Goal: Task Accomplishment & Management: Use online tool/utility

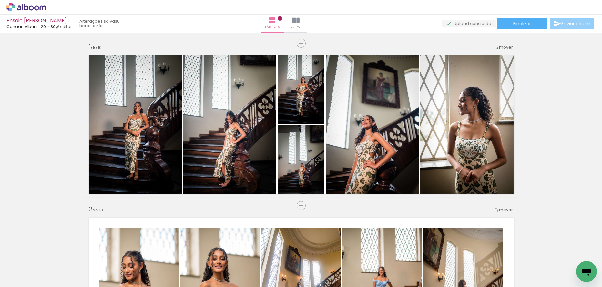
click at [563, 24] on span "Enviar álbum" at bounding box center [576, 23] width 29 height 5
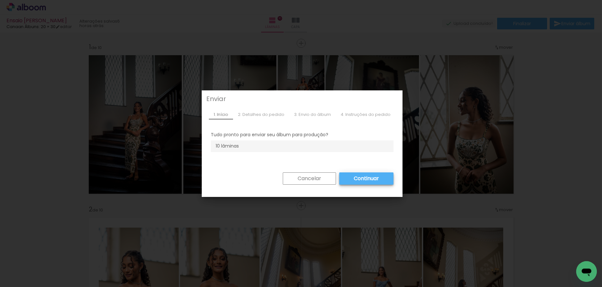
drag, startPoint x: 302, startPoint y: 178, endPoint x: 307, endPoint y: 177, distance: 4.4
click at [0, 0] on slot "Cancelar" at bounding box center [0, 0] width 0 height 0
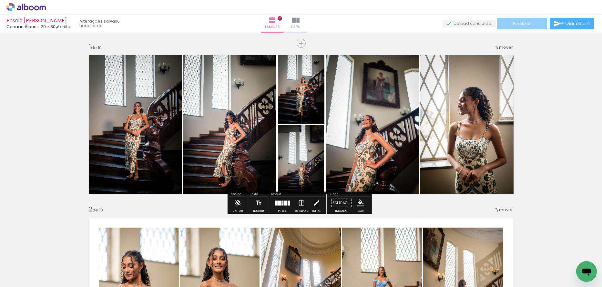
click at [518, 24] on span "Finalizar" at bounding box center [523, 23] width 18 height 5
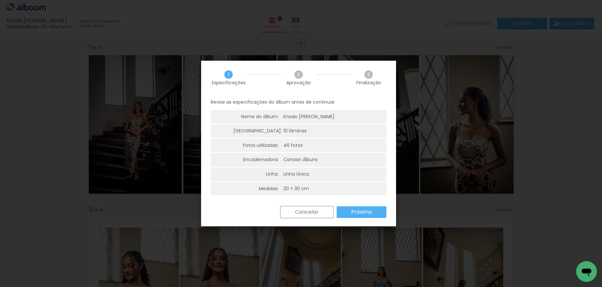
click at [0, 0] on slot "Próximo" at bounding box center [0, 0] width 0 height 0
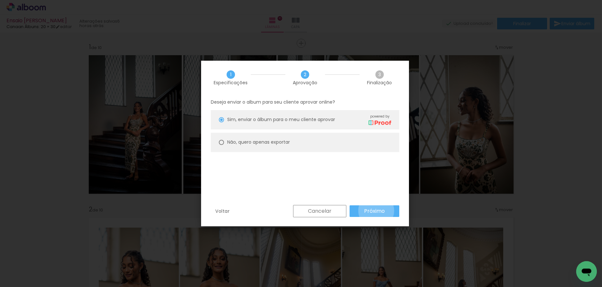
click at [0, 0] on slot "Próximo" at bounding box center [0, 0] width 0 height 0
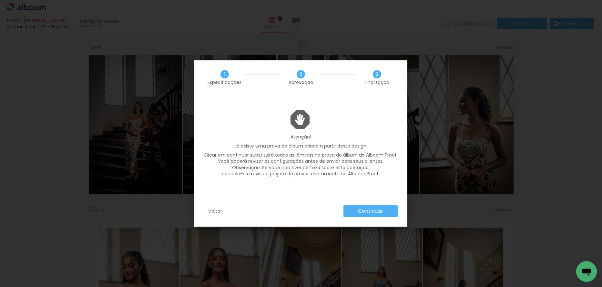
drag, startPoint x: 203, startPoint y: 207, endPoint x: 209, endPoint y: 210, distance: 6.5
click at [209, 210] on div "Voltar Continuar" at bounding box center [301, 215] width 214 height 21
click at [0, 0] on slot "Voltar" at bounding box center [0, 0] width 0 height 0
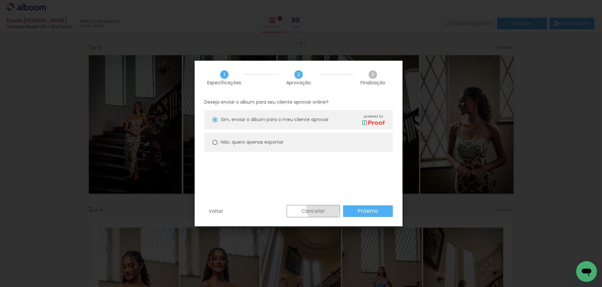
click at [0, 0] on slot "Cancelar" at bounding box center [0, 0] width 0 height 0
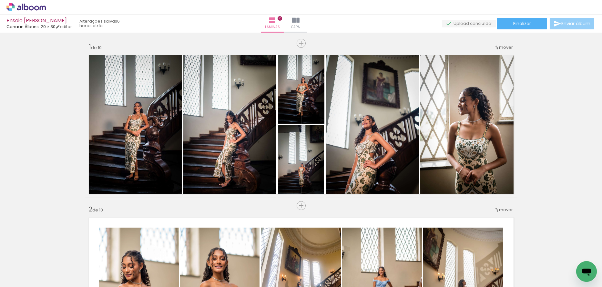
click at [563, 24] on span "Enviar álbum" at bounding box center [576, 23] width 29 height 5
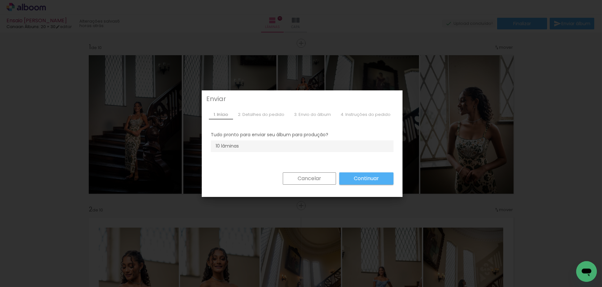
click at [508, 60] on iron-overlay-backdrop at bounding box center [301, 143] width 602 height 287
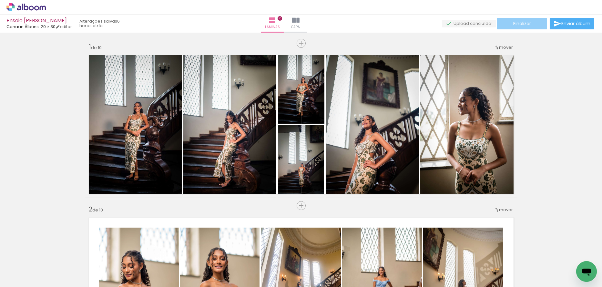
click at [524, 22] on span "Finalizar" at bounding box center [523, 23] width 18 height 5
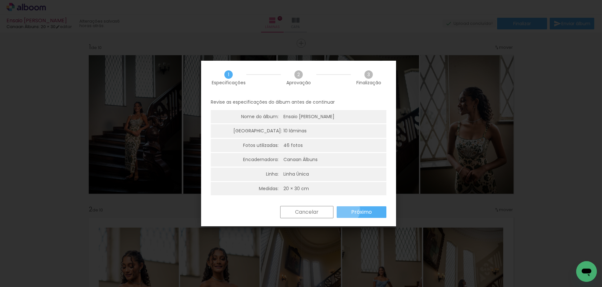
click at [347, 210] on paper-button "Próximo" at bounding box center [362, 212] width 50 height 12
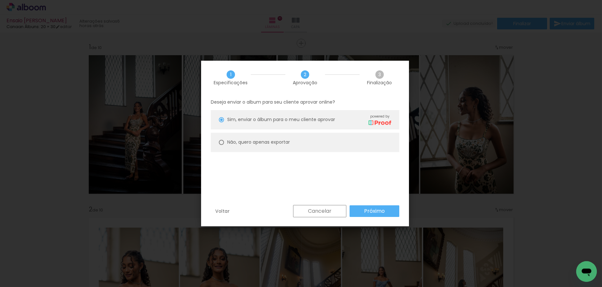
click at [0, 0] on slot "Não, quero apenas exportar" at bounding box center [0, 0] width 0 height 0
type paper-radio-button "on"
click at [0, 0] on slot "Próximo" at bounding box center [0, 0] width 0 height 0
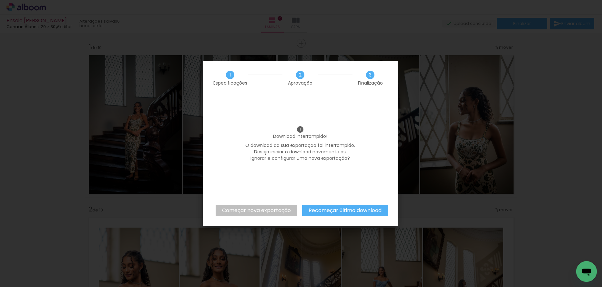
click at [433, 51] on iron-overlay-backdrop at bounding box center [301, 143] width 602 height 287
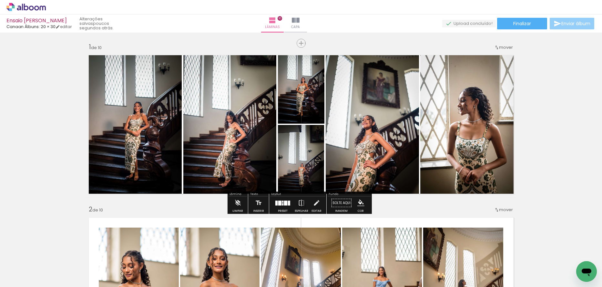
click at [590, 23] on span "Enviar álbum" at bounding box center [576, 23] width 29 height 5
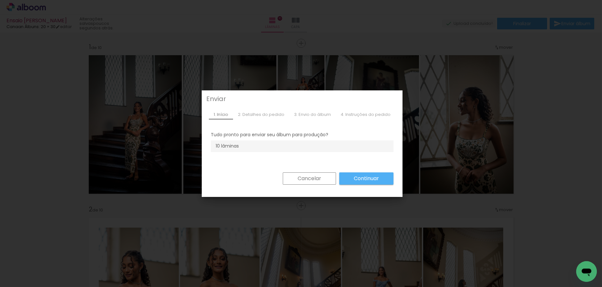
drag, startPoint x: 450, startPoint y: 78, endPoint x: 486, endPoint y: 49, distance: 46.5
click at [457, 71] on iron-overlay-backdrop at bounding box center [301, 143] width 602 height 287
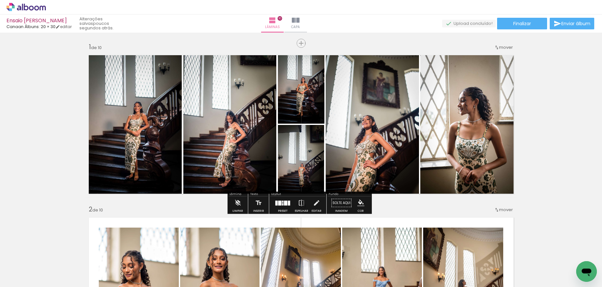
click at [511, 30] on div "Ensaio Nicolly Milésio Canaan Álbuns: 20 × 30 editar poucos segundos atrás. Lâm…" at bounding box center [301, 16] width 602 height 33
click at [512, 28] on paper-button "Finalizar" at bounding box center [522, 24] width 50 height 12
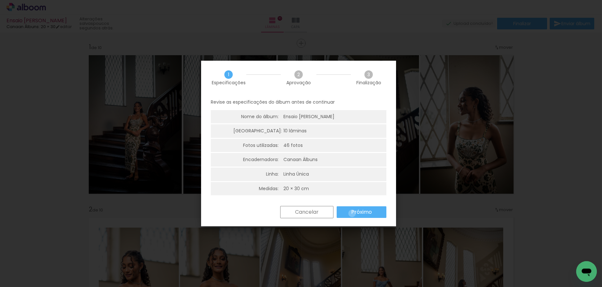
click at [0, 0] on slot "Próximo" at bounding box center [0, 0] width 0 height 0
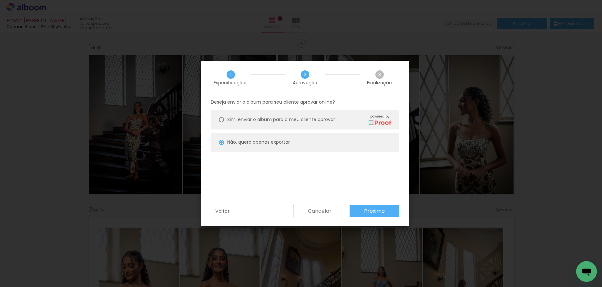
click at [326, 125] on div "Sim, enviar o álbum para o meu cliente aprovar powered by" at bounding box center [309, 119] width 164 height 11
type paper-radio-button "on"
click at [355, 209] on paper-button "Próximo" at bounding box center [375, 211] width 50 height 12
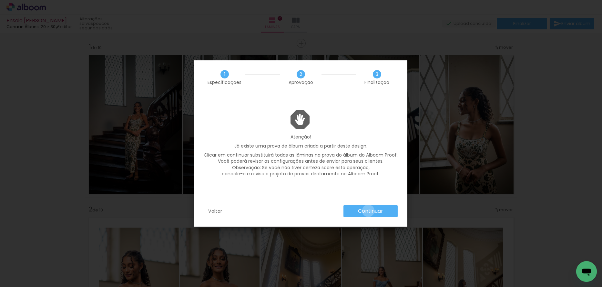
click at [0, 0] on slot "Continuar" at bounding box center [0, 0] width 0 height 0
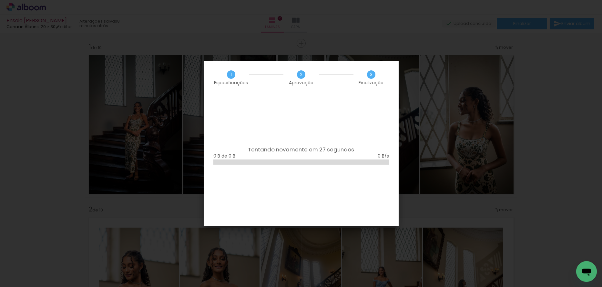
click at [211, 122] on div "Tentando novamente em 27 segundos 0 B de 0 B" at bounding box center [301, 161] width 195 height 132
click at [379, 162] on div at bounding box center [302, 162] width 176 height 5
drag, startPoint x: 356, startPoint y: 130, endPoint x: 265, endPoint y: 110, distance: 93.0
click at [346, 130] on div "Tentando novamente em 23 segundos 0 B de 0 B" at bounding box center [301, 161] width 195 height 132
click at [247, 107] on div "Tentando novamente em 23 segundos 0 B de 0 B" at bounding box center [301, 161] width 195 height 132
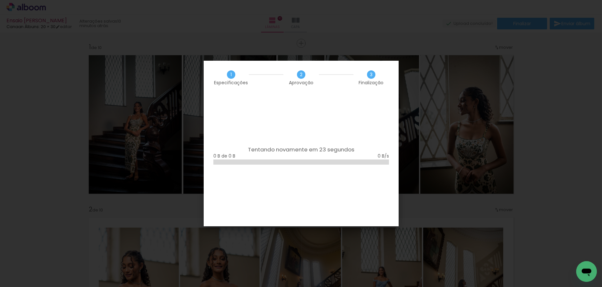
drag, startPoint x: 244, startPoint y: 157, endPoint x: 245, endPoint y: 162, distance: 4.5
click at [245, 162] on div "0 B de 0 B" at bounding box center [302, 159] width 176 height 12
click at [432, 106] on iron-overlay-backdrop at bounding box center [301, 143] width 602 height 287
drag, startPoint x: 454, startPoint y: 119, endPoint x: 438, endPoint y: 197, distance: 79.8
click at [453, 157] on iron-overlay-backdrop at bounding box center [301, 143] width 602 height 287
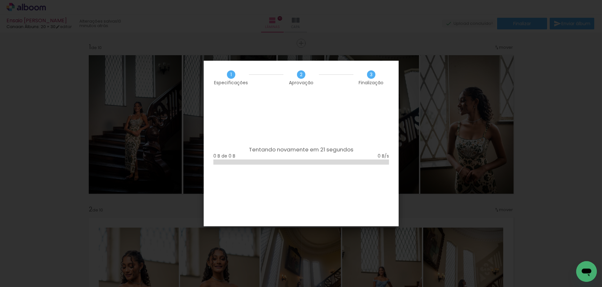
drag, startPoint x: 409, startPoint y: 250, endPoint x: 353, endPoint y: 273, distance: 60.4
click at [392, 273] on iron-overlay-backdrop at bounding box center [301, 143] width 602 height 287
drag, startPoint x: 350, startPoint y: 268, endPoint x: 357, endPoint y: 231, distance: 37.8
click at [354, 248] on iron-overlay-backdrop at bounding box center [301, 143] width 602 height 287
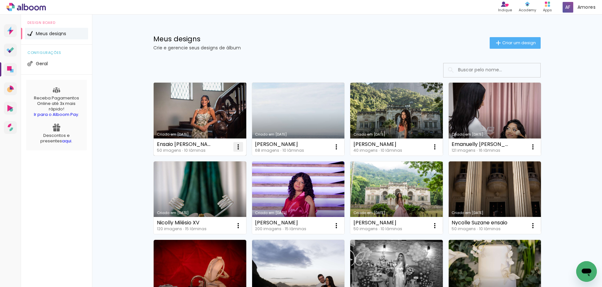
click at [236, 148] on iron-icon at bounding box center [239, 147] width 8 height 8
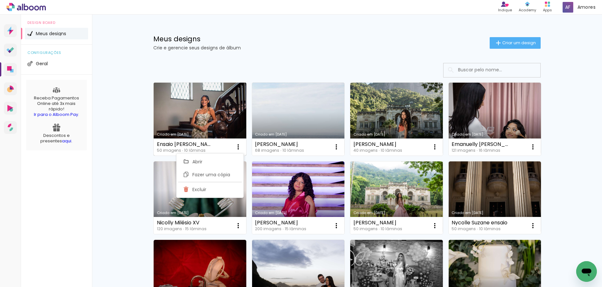
click at [204, 114] on link "Criado em [DATE]" at bounding box center [200, 119] width 93 height 73
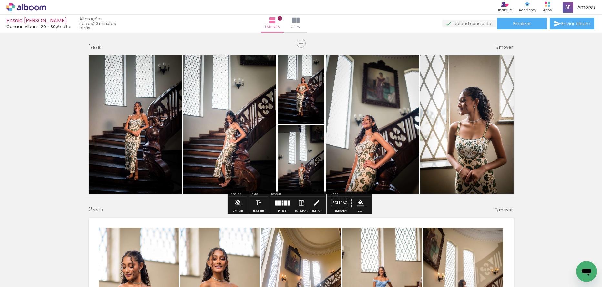
click at [463, 21] on quentale-upload-monitor at bounding box center [470, 24] width 54 height 8
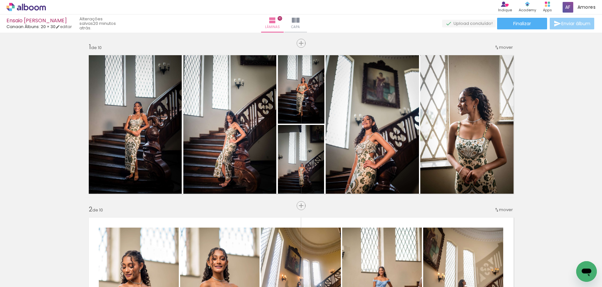
click at [556, 26] on iron-icon at bounding box center [558, 24] width 8 height 8
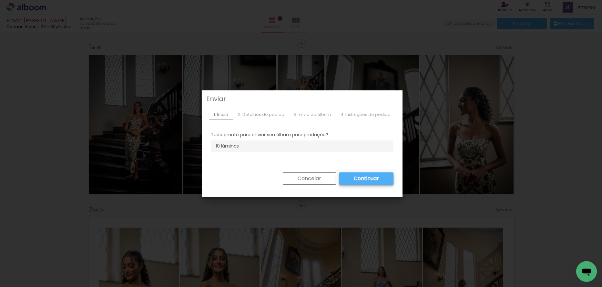
click at [0, 0] on slot "Continuar" at bounding box center [0, 0] width 0 height 0
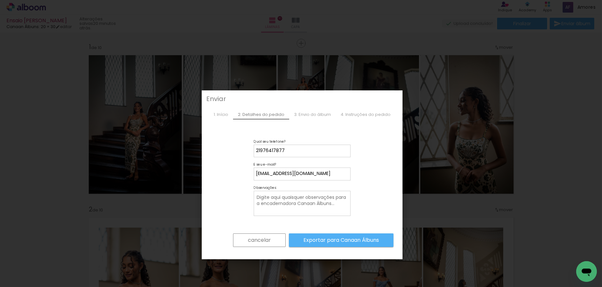
drag, startPoint x: 253, startPoint y: 240, endPoint x: 257, endPoint y: 237, distance: 5.2
click at [0, 0] on slot "cancelar" at bounding box center [0, 0] width 0 height 0
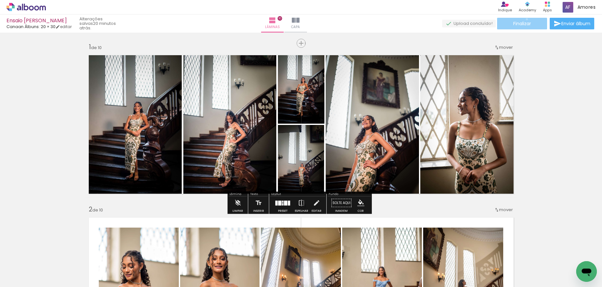
click at [525, 19] on paper-button "Finalizar" at bounding box center [522, 24] width 50 height 12
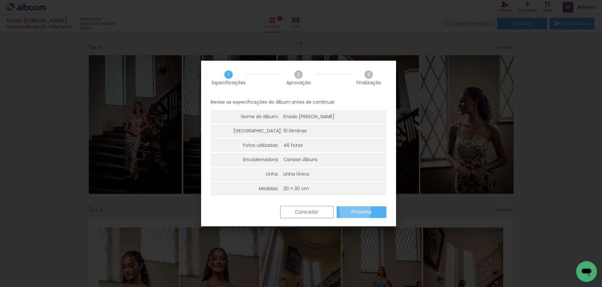
click at [0, 0] on slot "Próximo" at bounding box center [0, 0] width 0 height 0
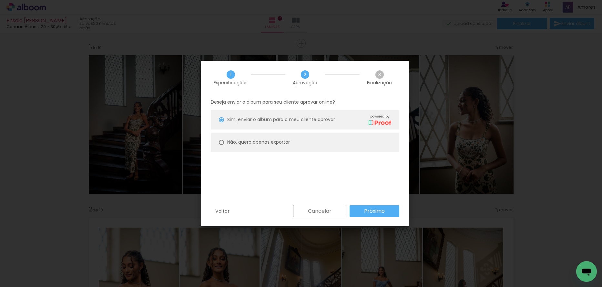
click at [355, 208] on paper-button "Próximo" at bounding box center [375, 211] width 50 height 12
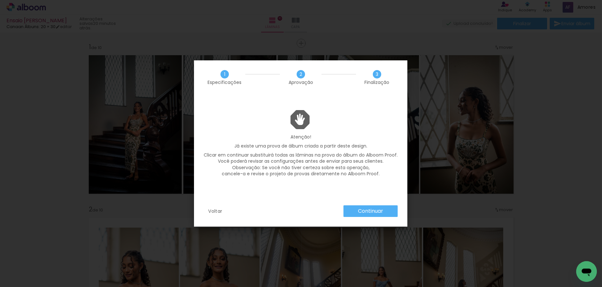
click at [355, 208] on paper-button "Continuar" at bounding box center [371, 211] width 54 height 12
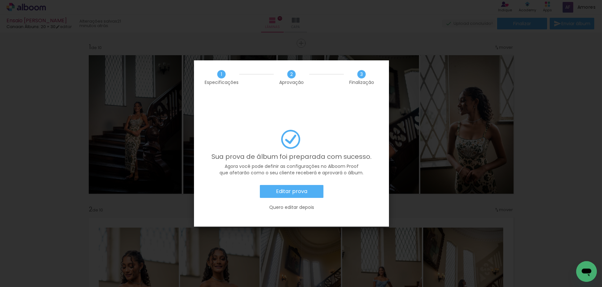
drag, startPoint x: 427, startPoint y: 22, endPoint x: 382, endPoint y: 58, distance: 57.8
click at [426, 23] on iron-overlay-backdrop at bounding box center [301, 143] width 602 height 287
drag, startPoint x: 231, startPoint y: 144, endPoint x: 269, endPoint y: 128, distance: 41.8
click at [234, 142] on div "Sua prova de álbum foi preparada com sucesso. Agora você pode definir as config…" at bounding box center [292, 173] width 176 height 87
drag, startPoint x: 269, startPoint y: 128, endPoint x: 281, endPoint y: 131, distance: 12.2
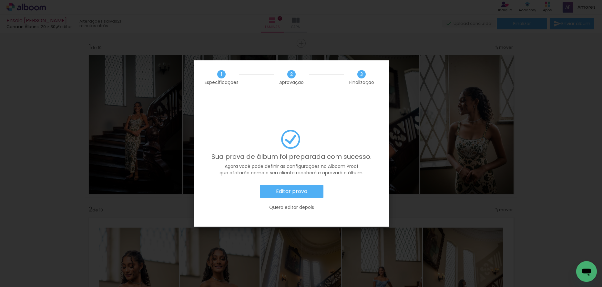
click at [279, 130] on div "Sua prova de álbum foi preparada com sucesso. Agora você pode definir as config…" at bounding box center [292, 173] width 176 height 87
drag, startPoint x: 285, startPoint y: 142, endPoint x: 280, endPoint y: 157, distance: 16.0
click at [285, 144] on div "Sua prova de álbum foi preparada com sucesso. Agora você pode definir as config…" at bounding box center [292, 173] width 176 height 87
click at [0, 0] on slot "Editar prova" at bounding box center [0, 0] width 0 height 0
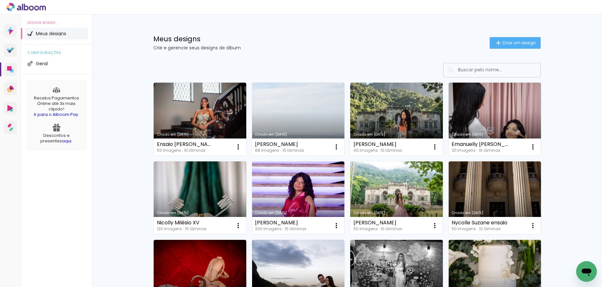
drag, startPoint x: 178, startPoint y: 105, endPoint x: 121, endPoint y: 110, distance: 57.1
click at [121, 110] on div "Meus designs Crie e gerencie seus designs de álbum Criar um design Criado em 12…" at bounding box center [347, 194] width 510 height 359
